Goal: Information Seeking & Learning: Learn about a topic

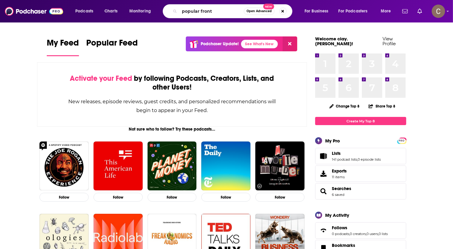
type input "popular front"
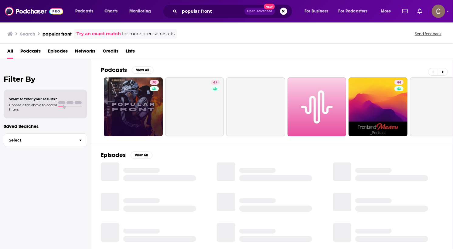
click at [144, 97] on link "70" at bounding box center [133, 106] width 59 height 59
